Goal: Communication & Community: Share content

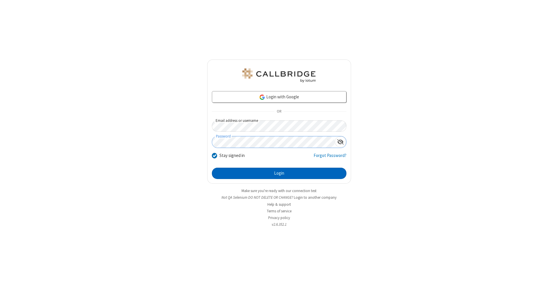
click at [279, 174] on button "Login" at bounding box center [279, 174] width 134 height 12
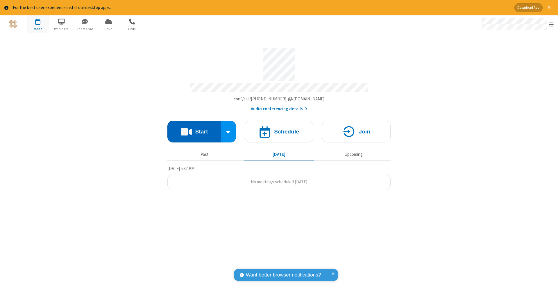
click at [194, 129] on button "Start" at bounding box center [194, 132] width 54 height 22
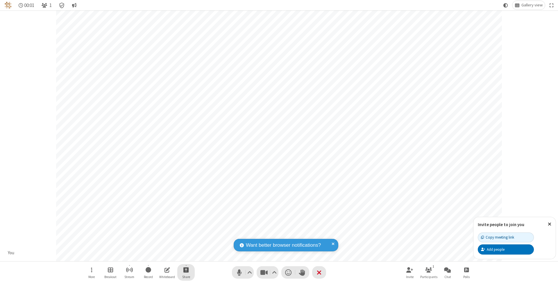
click at [186, 270] on span "Start sharing" at bounding box center [186, 269] width 6 height 7
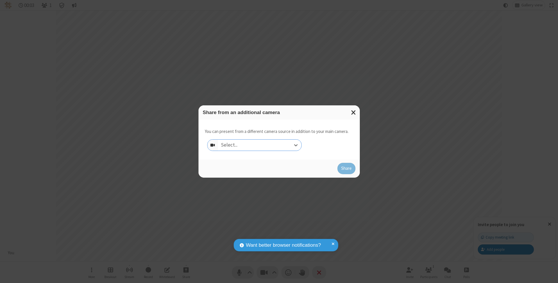
click at [259, 145] on div "Select..." at bounding box center [259, 145] width 83 height 11
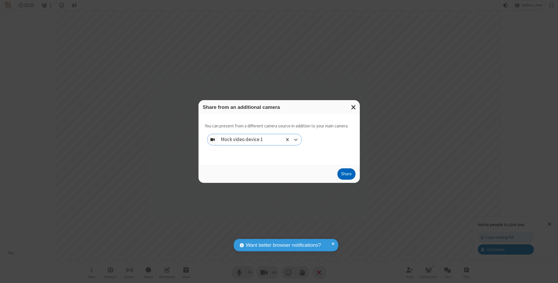
click at [346, 179] on button "Share" at bounding box center [346, 174] width 18 height 12
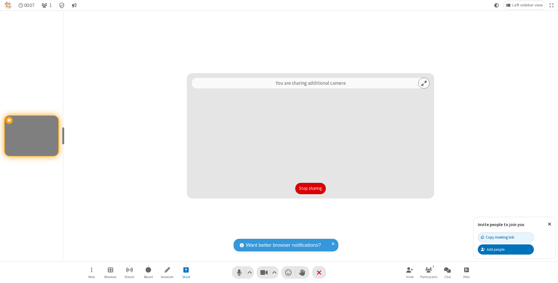
click at [310, 188] on button "Stop sharing" at bounding box center [310, 189] width 30 height 12
